Goal: Transaction & Acquisition: Subscribe to service/newsletter

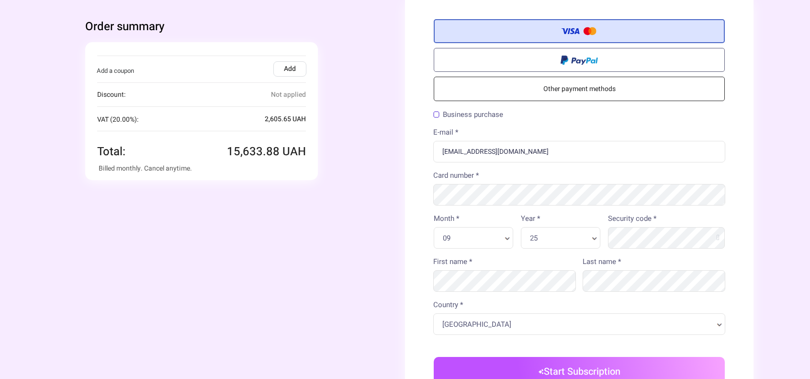
click at [414, 300] on div "Credit/Debit Card Other payment methods Billing Information Business purchase" at bounding box center [579, 254] width 348 height 508
click at [392, 210] on div "Order summary You're buying Quantity 1 x × 2-4: .23" at bounding box center [230, 249] width 348 height 499
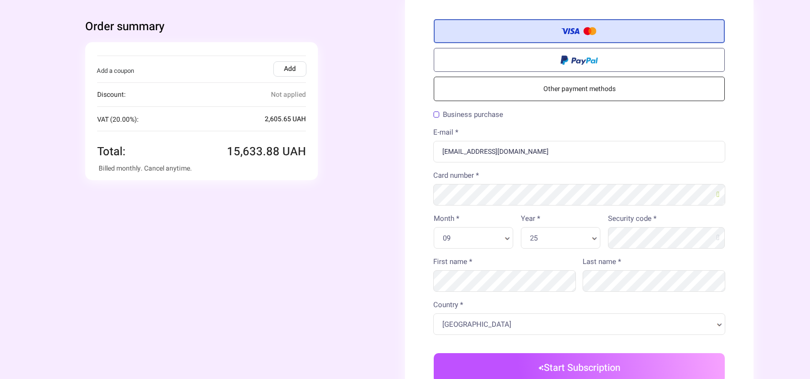
click at [571, 369] on button "Start Subscription" at bounding box center [579, 368] width 291 height 30
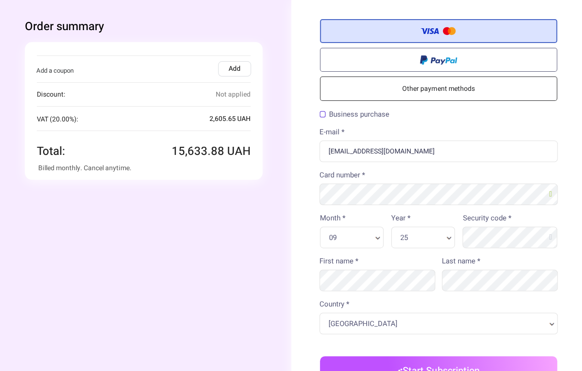
click at [311, 253] on div "Credit/Debit Card Other payment methods Billing Information Business purchase" at bounding box center [438, 257] width 295 height 515
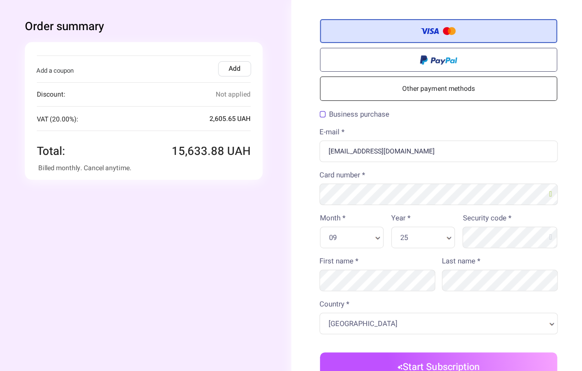
click at [442, 367] on button "Start Subscription" at bounding box center [439, 368] width 238 height 30
click at [437, 364] on button "Start Subscription" at bounding box center [439, 368] width 238 height 30
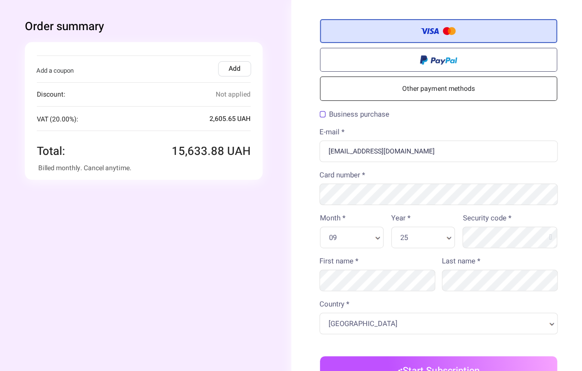
click at [455, 124] on div "Business purchase" at bounding box center [439, 118] width 246 height 18
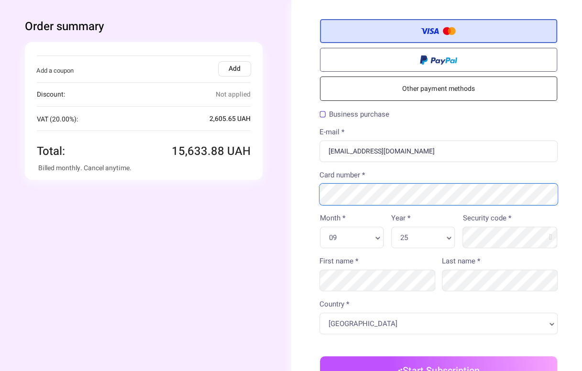
click at [260, 201] on div "Order summary You're buying Quantity 1 x × 2-4: .23" at bounding box center [291, 257] width 590 height 515
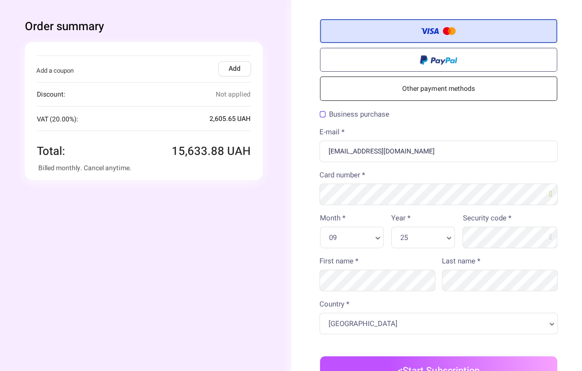
click at [251, 215] on div "Order summary You're buying Quantity 1 x × 2-4: .23" at bounding box center [143, 253] width 295 height 506
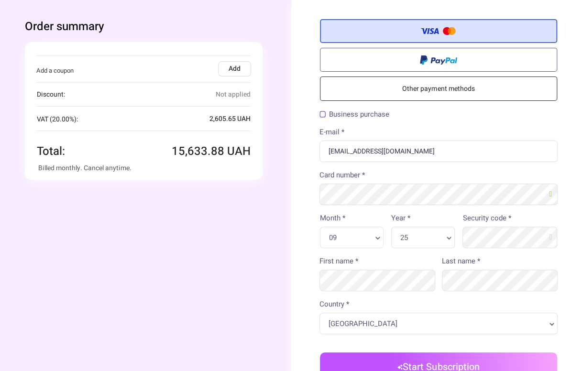
click at [448, 364] on button "Start Subscription" at bounding box center [439, 368] width 238 height 30
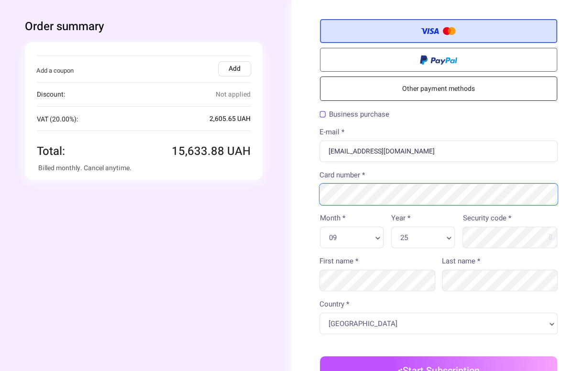
click at [256, 197] on div "Order summary You're buying Quantity 1 x × 2-4: .23" at bounding box center [291, 257] width 590 height 515
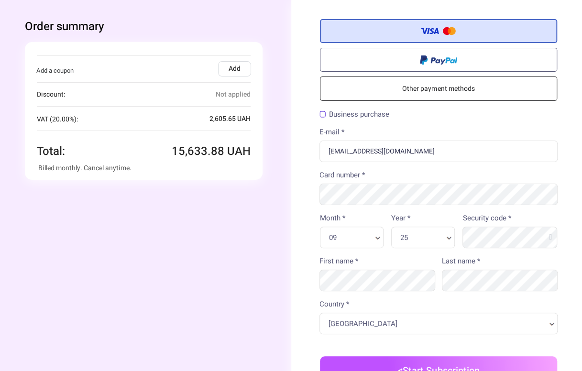
click at [239, 251] on div "Order summary You're buying Quantity 1 x × 2-4: .23" at bounding box center [143, 253] width 295 height 506
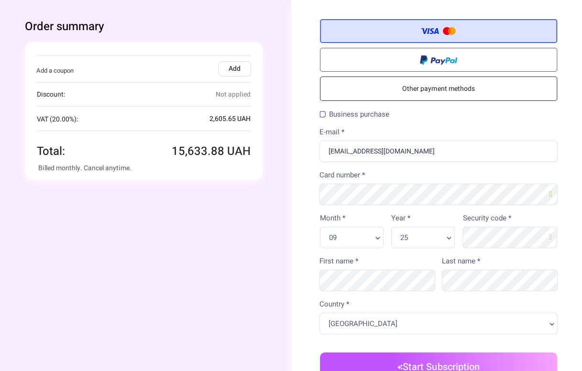
click at [400, 362] on button "Start Subscription" at bounding box center [439, 368] width 238 height 30
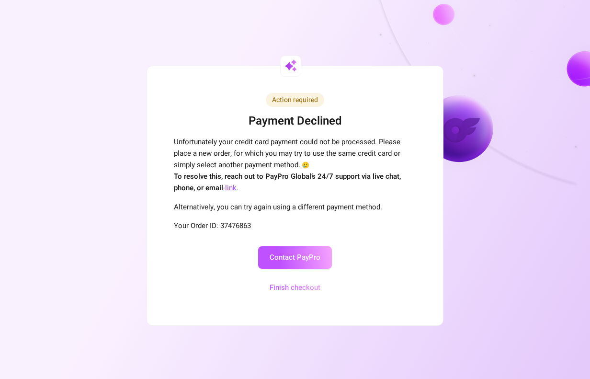
click at [266, 186] on p "To resolve this, reach out to PayPro Global’s 24/7 support via live chat, phone…" at bounding box center [295, 181] width 242 height 23
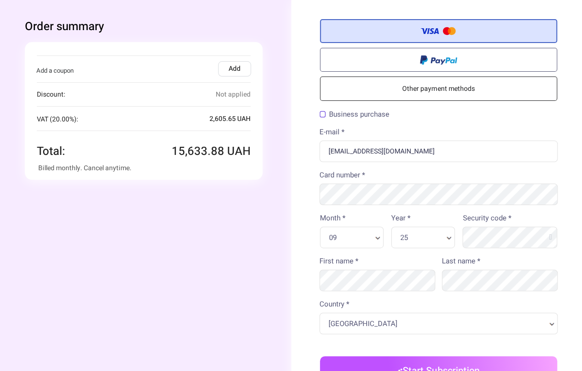
click at [456, 175] on div "Card number *" at bounding box center [439, 187] width 253 height 35
click at [272, 285] on div "Order summary You're buying Quantity 1 x × 2-4: .23" at bounding box center [143, 253] width 295 height 506
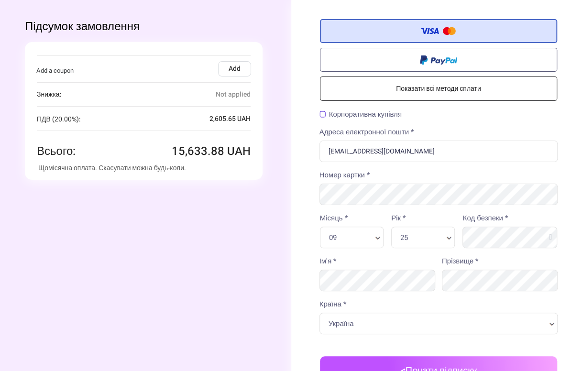
click at [443, 175] on div "Номер картки *" at bounding box center [439, 187] width 253 height 35
click at [292, 217] on div "Кредитна / Дебетова Карта Показати всі методи сплати Платіжна інформація Корпор…" at bounding box center [438, 269] width 295 height 539
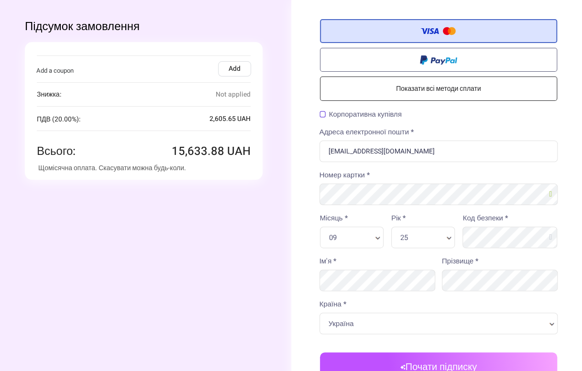
click at [429, 364] on button "Почати підписку" at bounding box center [439, 368] width 238 height 30
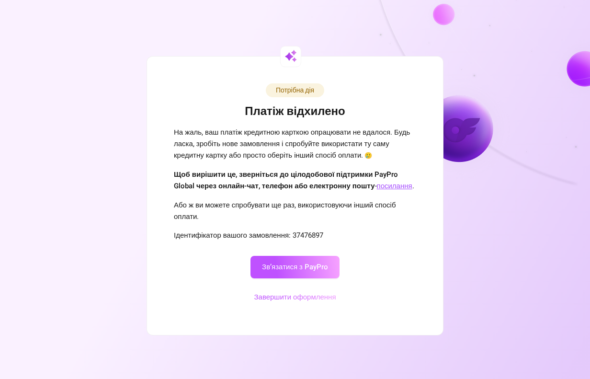
click at [310, 302] on button "Завершити оформлення" at bounding box center [294, 297] width 105 height 22
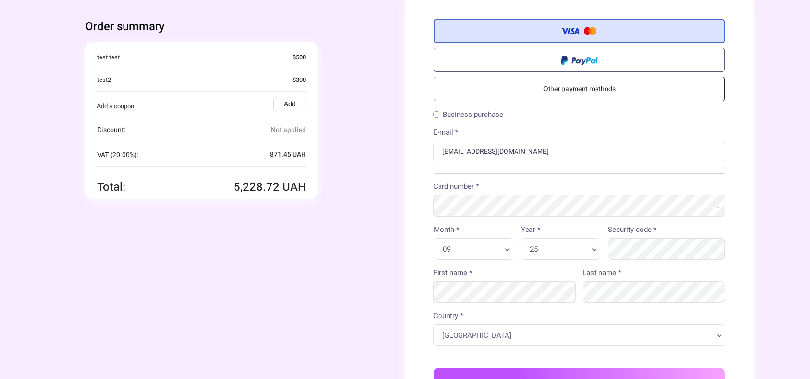
click at [372, 231] on div "Order summary You're buying Quantity 1 x" at bounding box center [230, 255] width 348 height 510
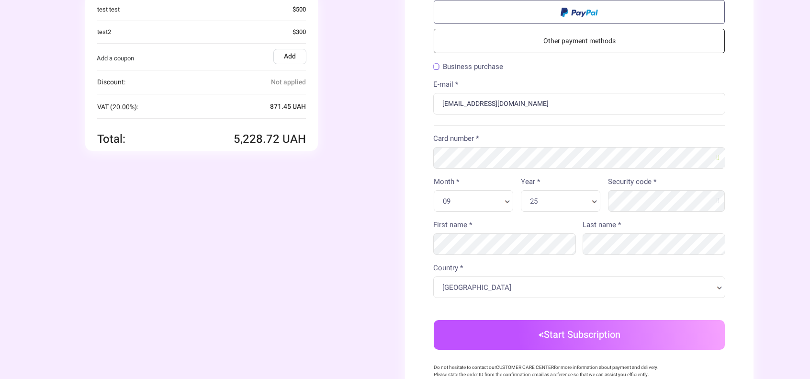
scroll to position [96, 0]
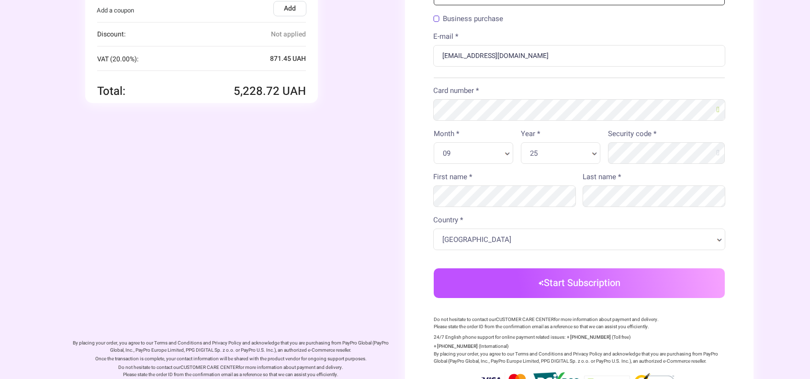
click at [579, 289] on button "Start Subscription" at bounding box center [579, 283] width 291 height 30
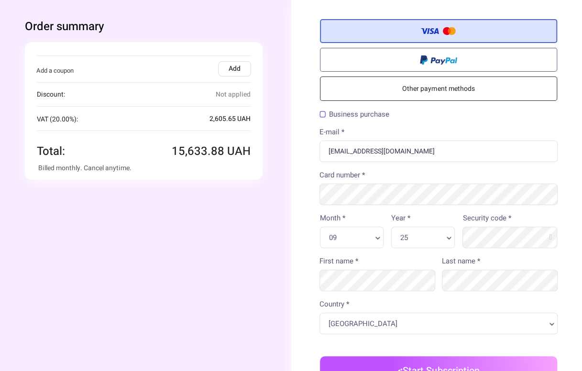
scroll to position [48, 0]
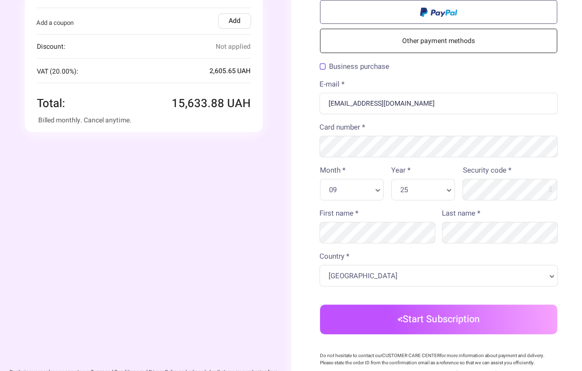
click at [428, 321] on button "Start Subscription" at bounding box center [439, 320] width 238 height 30
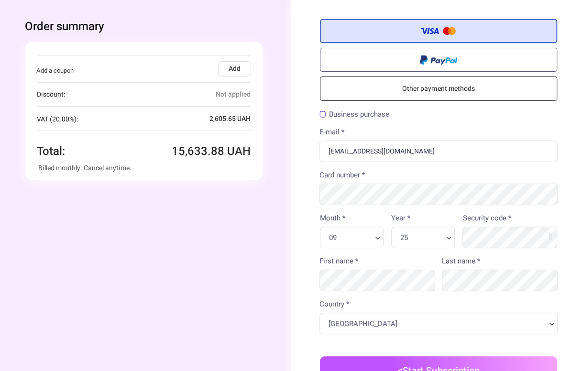
click at [471, 118] on div "Business purchase" at bounding box center [439, 115] width 239 height 13
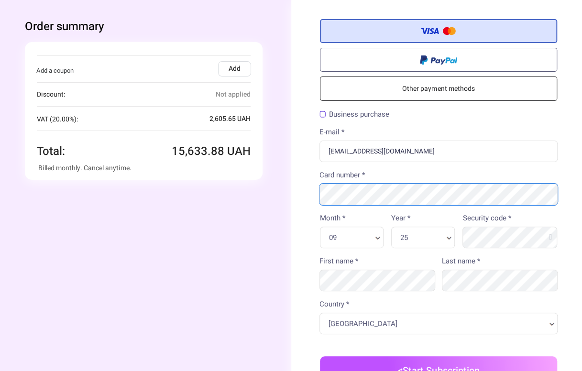
click at [317, 203] on div "Card number *" at bounding box center [439, 187] width 253 height 35
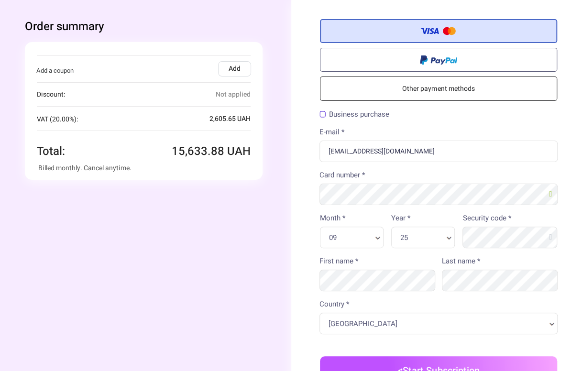
click at [258, 233] on div "Order summary You're buying Quantity 1 x × 2-4: .23" at bounding box center [143, 253] width 295 height 506
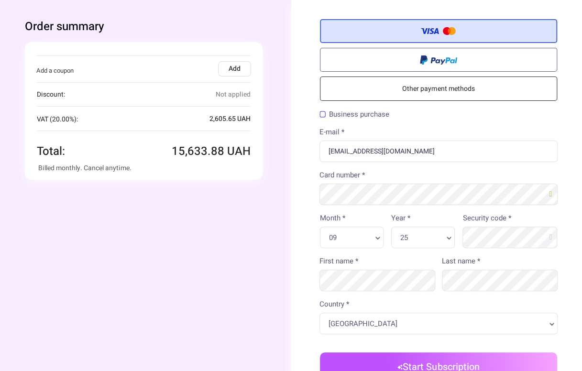
click at [451, 362] on button "Start Subscription" at bounding box center [439, 368] width 238 height 30
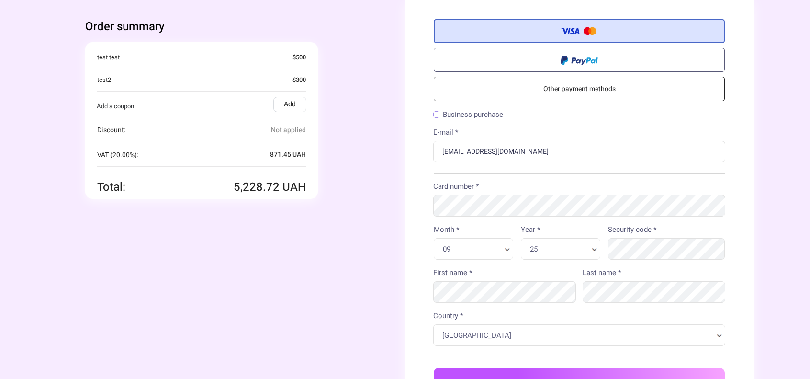
click at [379, 223] on div "Order summary You're buying Quantity 1 x" at bounding box center [230, 255] width 348 height 510
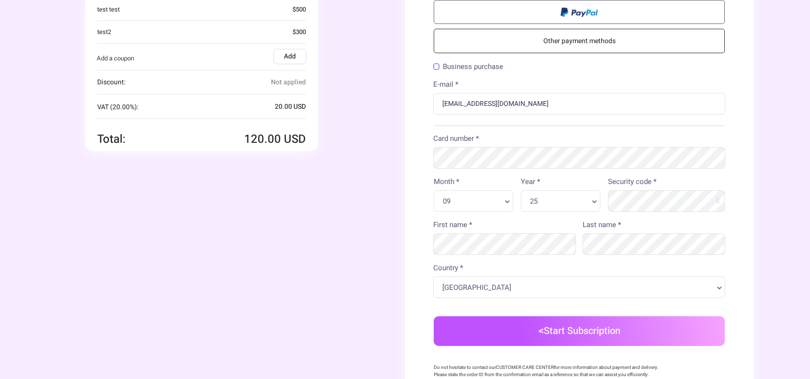
click at [557, 330] on button "Start Subscription" at bounding box center [579, 331] width 291 height 30
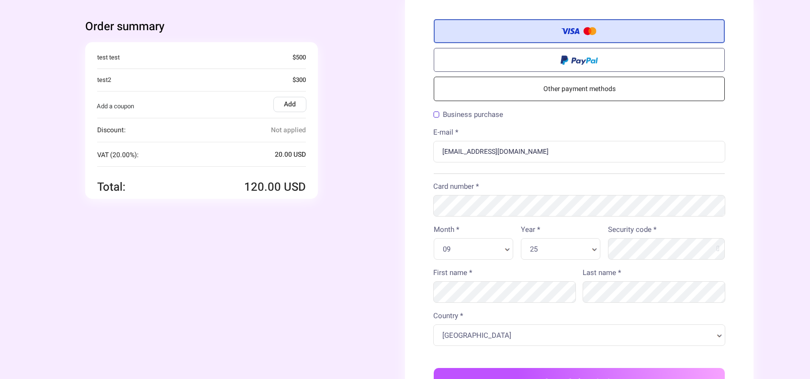
click at [376, 221] on div "Order summary You're buying Quantity 1 x" at bounding box center [230, 255] width 348 height 510
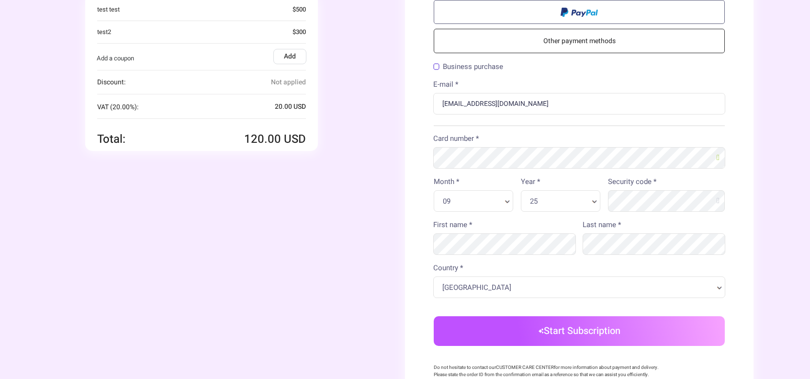
click at [566, 333] on button "Start Subscription" at bounding box center [579, 331] width 291 height 30
